Goal: Navigation & Orientation: Find specific page/section

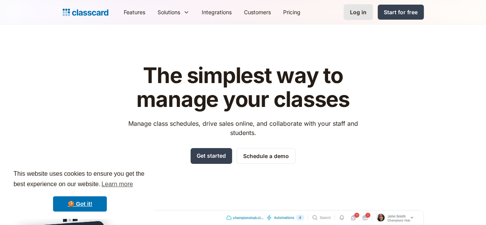
click at [366, 11] on div "Log in" at bounding box center [358, 12] width 17 height 8
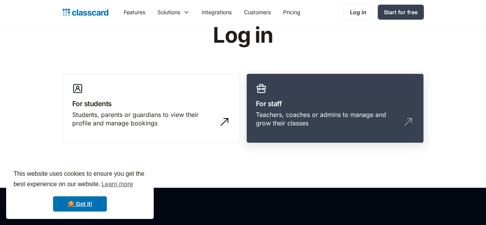
scroll to position [38, 0]
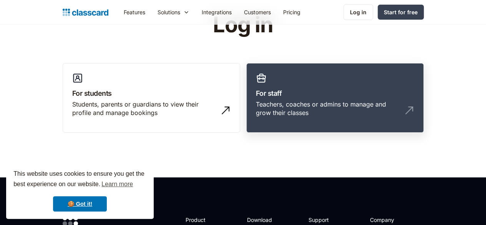
click at [337, 89] on h3 "For staff" at bounding box center [335, 93] width 158 height 10
